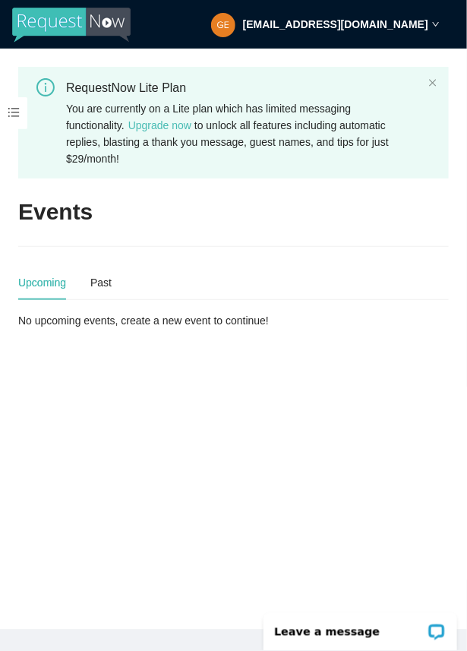
click at [7, 111] on span at bounding box center [13, 113] width 27 height 32
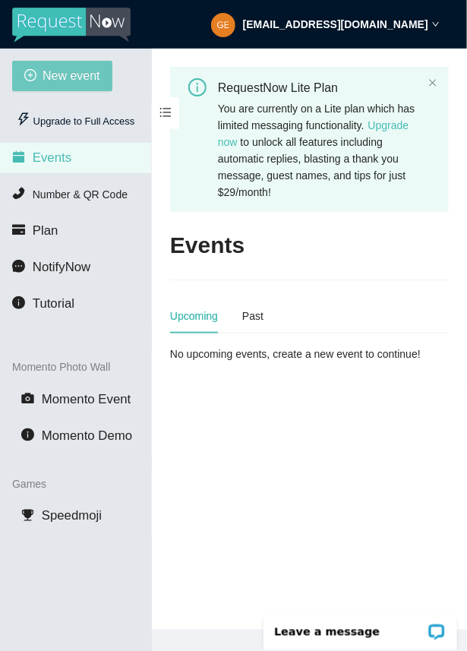
click at [63, 71] on span "New event" at bounding box center [72, 75] width 58 height 19
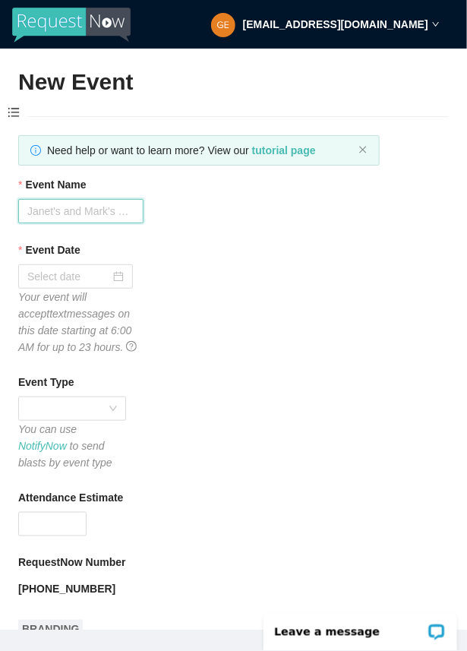
click at [65, 209] on input "Event Name" at bounding box center [80, 211] width 125 height 24
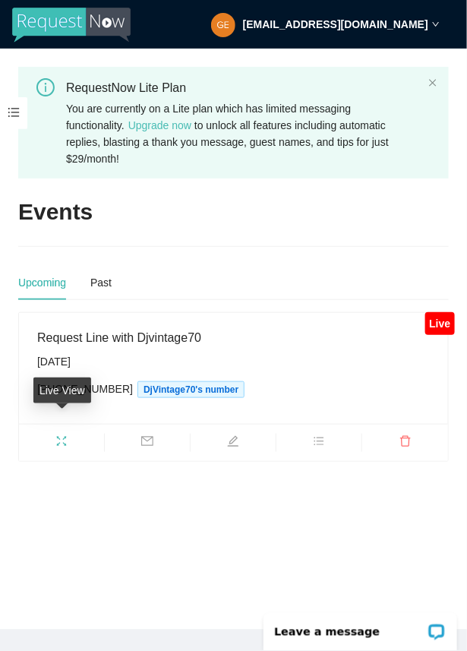
click at [60, 435] on icon "fullscreen" at bounding box center [61, 441] width 12 height 12
